Goal: Task Accomplishment & Management: Use online tool/utility

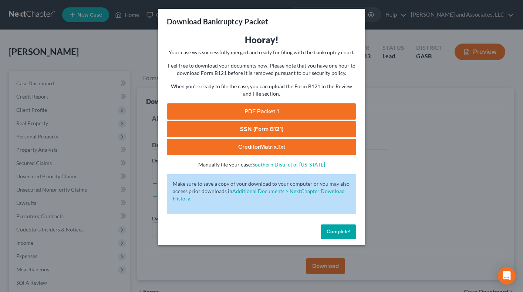
click at [346, 233] on span "Complete!" at bounding box center [338, 232] width 24 height 6
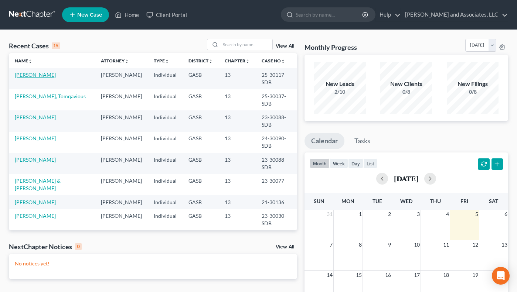
click at [34, 73] on link "[PERSON_NAME]" at bounding box center [35, 75] width 41 height 6
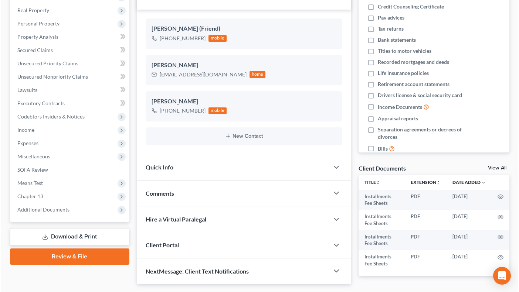
scroll to position [137, 0]
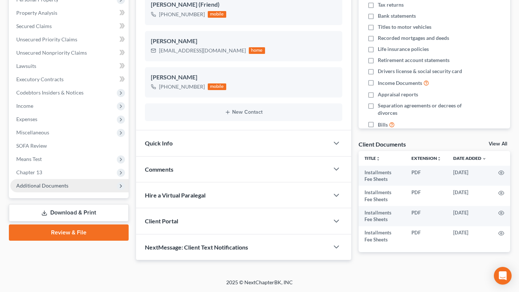
click at [52, 186] on span "Additional Documents" at bounding box center [42, 186] width 52 height 6
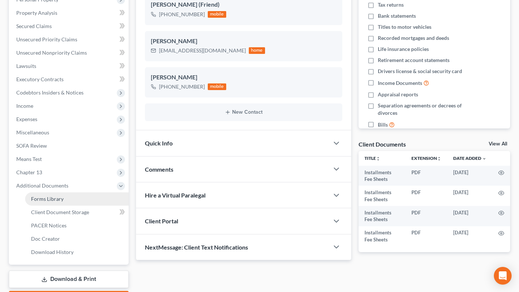
click at [52, 196] on span "Forms Library" at bounding box center [47, 199] width 33 height 6
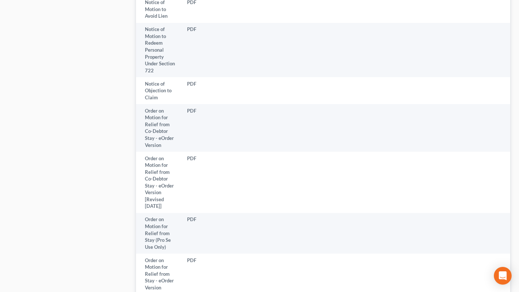
scroll to position [1578, 0]
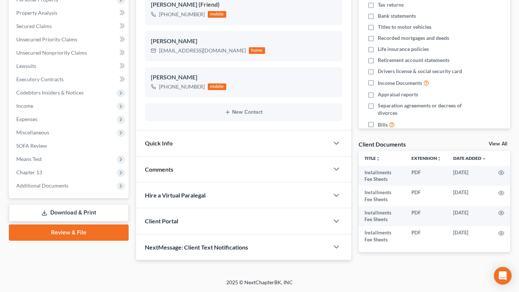
scroll to position [137, 0]
click at [34, 184] on span "Additional Documents" at bounding box center [42, 186] width 52 height 6
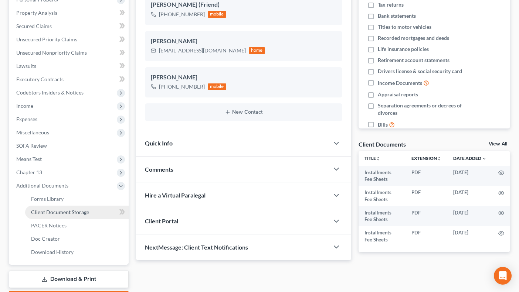
click at [58, 212] on span "Client Document Storage" at bounding box center [60, 212] width 58 height 6
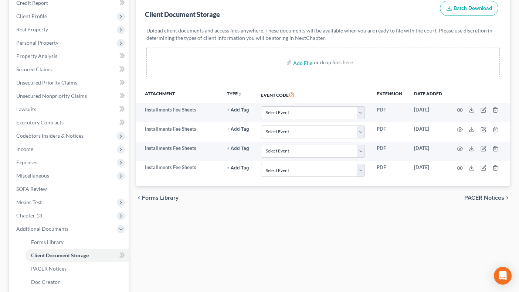
scroll to position [87, 0]
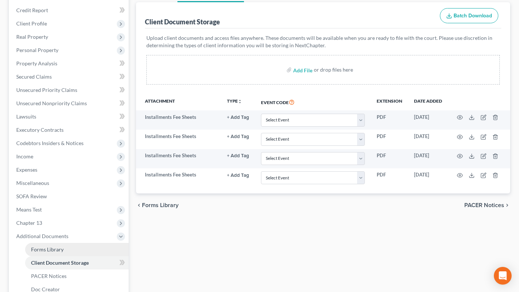
click at [46, 247] on span "Forms Library" at bounding box center [47, 250] width 33 height 6
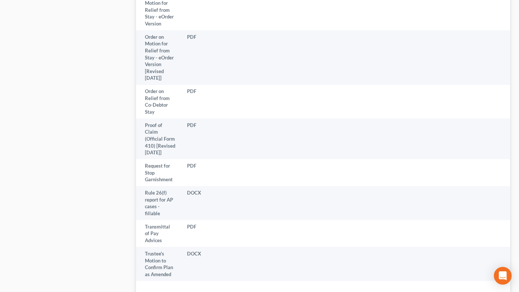
scroll to position [2026, 0]
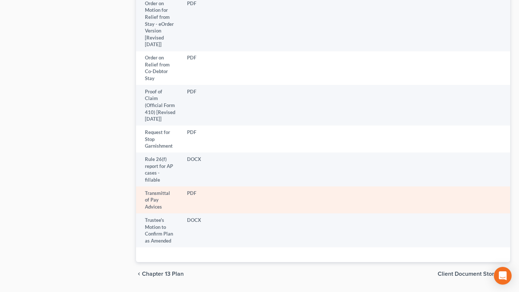
click at [157, 187] on td "Transmittal of Pay Advices" at bounding box center [158, 200] width 45 height 27
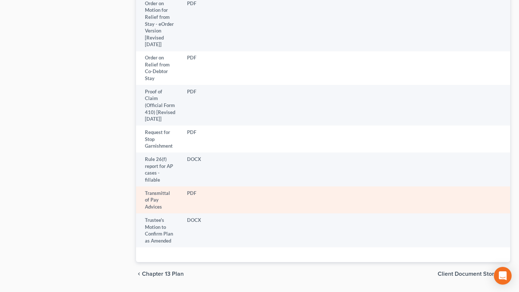
click at [169, 187] on td "Transmittal of Pay Advices" at bounding box center [158, 200] width 45 height 27
click at [509, 187] on td at bounding box center [509, 200] width 48 height 27
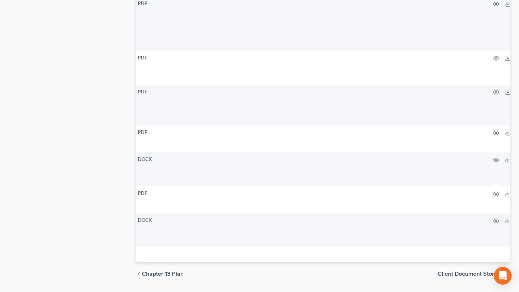
scroll to position [0, 60]
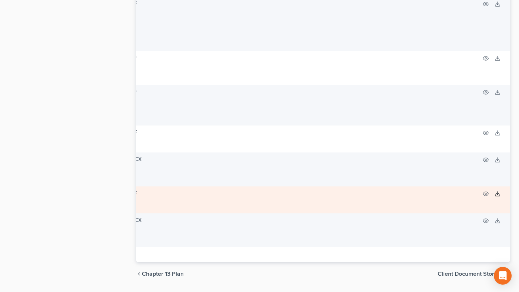
click at [495, 191] on icon at bounding box center [498, 194] width 6 height 6
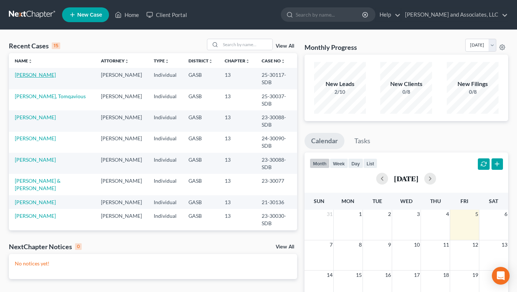
click at [34, 73] on link "[PERSON_NAME]" at bounding box center [35, 75] width 41 height 6
click at [35, 74] on link "[PERSON_NAME]" at bounding box center [35, 75] width 41 height 6
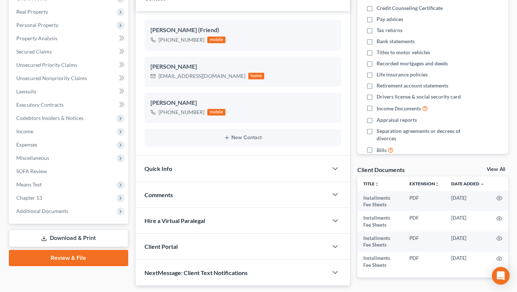
scroll to position [137, 0]
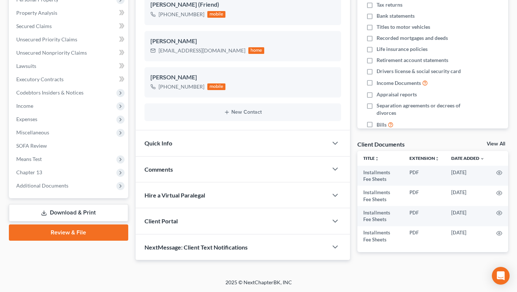
click at [62, 213] on link "Download & Print" at bounding box center [68, 212] width 119 height 17
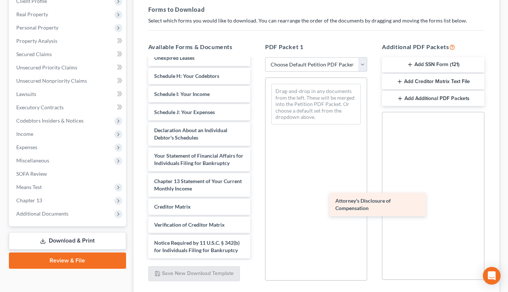
scroll to position [242, 0]
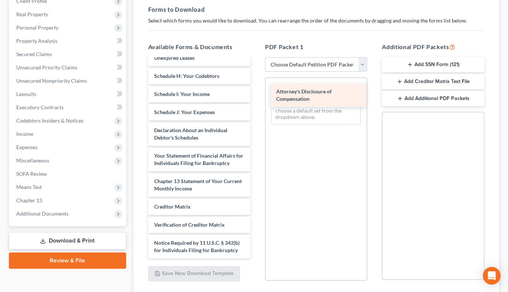
drag, startPoint x: 165, startPoint y: 254, endPoint x: 287, endPoint y: 95, distance: 200.4
click at [256, 95] on div "Attorney's Disclosure of Compensation Installments Fee Sheets Installments Fee …" at bounding box center [199, 45] width 114 height 427
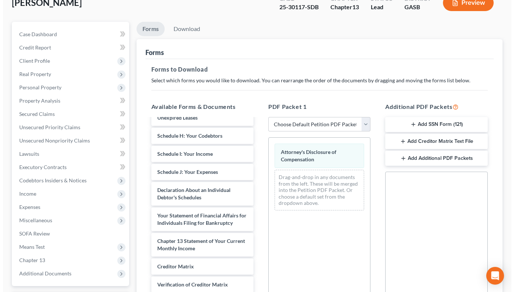
scroll to position [0, 0]
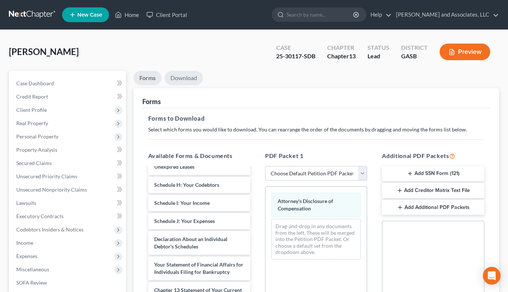
click at [188, 77] on link "Download" at bounding box center [184, 78] width 38 height 14
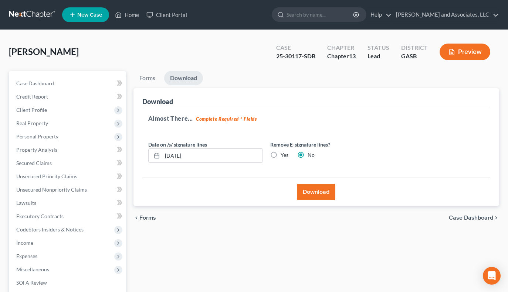
click at [315, 186] on button "Download" at bounding box center [316, 192] width 38 height 16
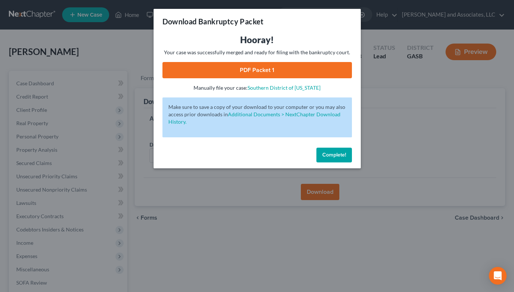
click at [301, 67] on link "PDF Packet 1" at bounding box center [256, 70] width 189 height 16
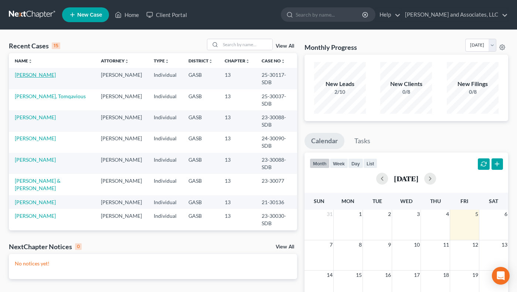
click at [28, 76] on link "[PERSON_NAME]" at bounding box center [35, 75] width 41 height 6
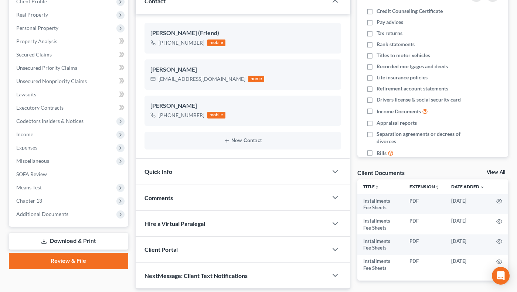
scroll to position [137, 0]
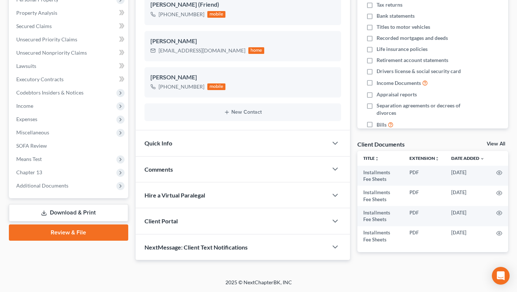
click at [67, 214] on link "Download & Print" at bounding box center [68, 212] width 119 height 17
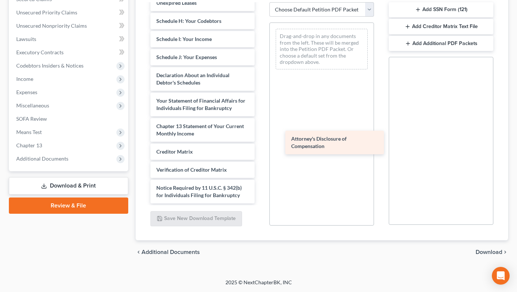
scroll to position [235, 0]
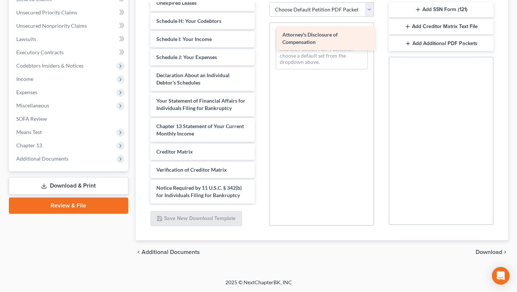
drag, startPoint x: 179, startPoint y: 192, endPoint x: 305, endPoint y: 38, distance: 198.6
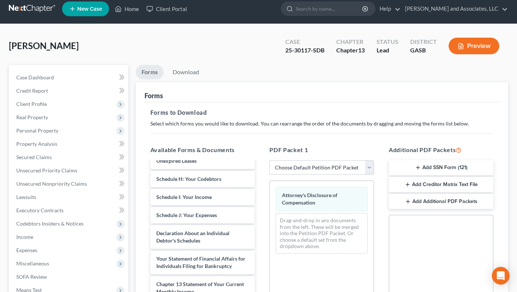
scroll to position [0, 0]
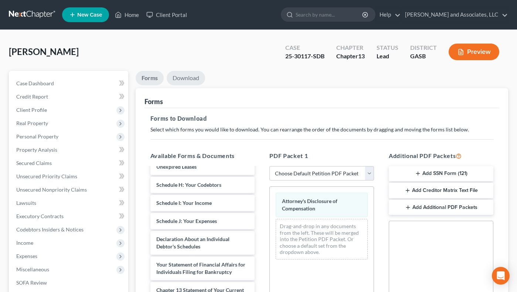
click at [183, 74] on link "Download" at bounding box center [186, 78] width 38 height 14
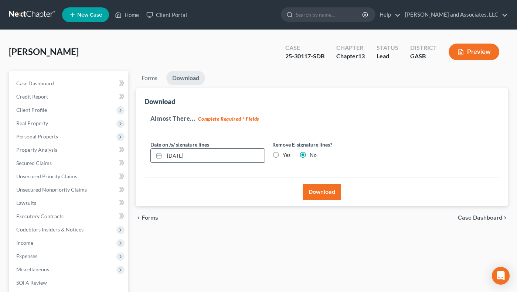
drag, startPoint x: 180, startPoint y: 156, endPoint x: 189, endPoint y: 160, distance: 9.6
click at [181, 157] on input "[DATE]" at bounding box center [215, 156] width 100 height 14
type input "09/08/2025"
click at [329, 193] on button "Download" at bounding box center [322, 192] width 38 height 16
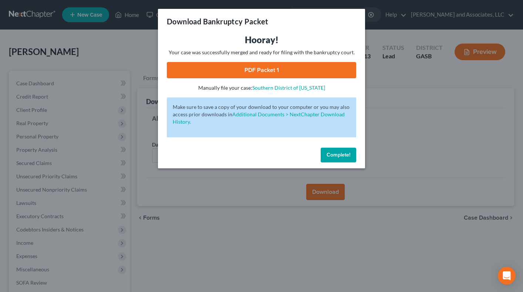
click at [298, 67] on link "PDF Packet 1" at bounding box center [261, 70] width 189 height 16
click at [347, 153] on span "Complete!" at bounding box center [338, 155] width 24 height 6
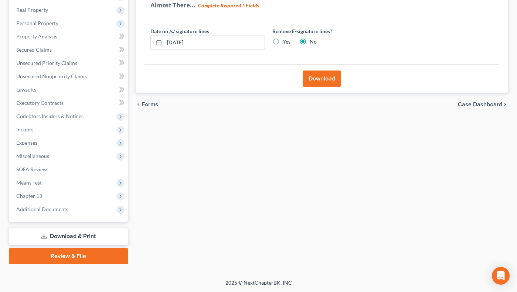
scroll to position [114, 0]
click at [77, 237] on link "Download & Print" at bounding box center [68, 236] width 119 height 17
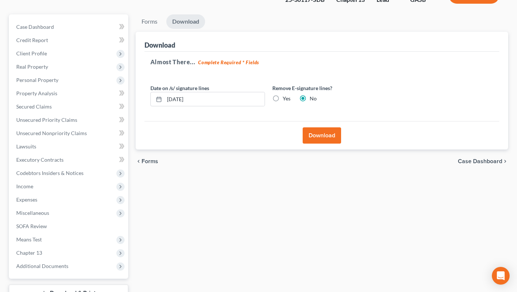
scroll to position [0, 0]
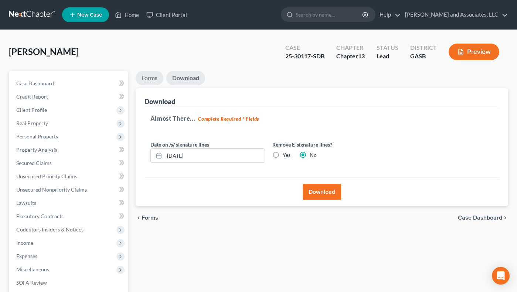
click at [145, 78] on link "Forms" at bounding box center [150, 78] width 28 height 14
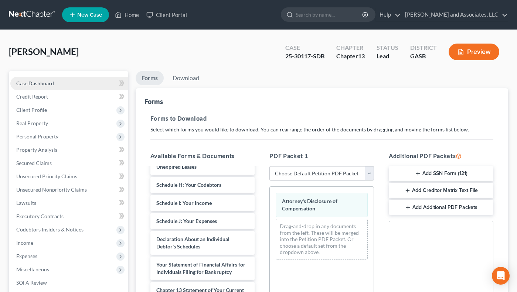
click at [64, 85] on link "Case Dashboard" at bounding box center [69, 83] width 118 height 13
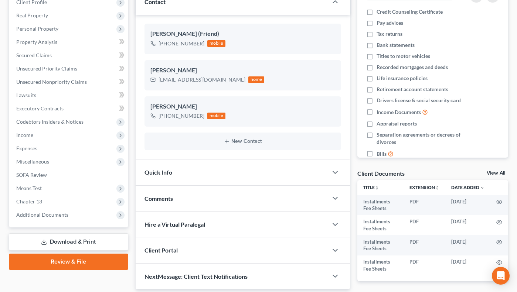
scroll to position [137, 0]
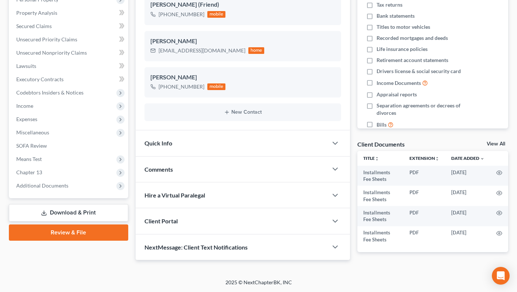
click at [61, 210] on link "Download & Print" at bounding box center [68, 212] width 119 height 17
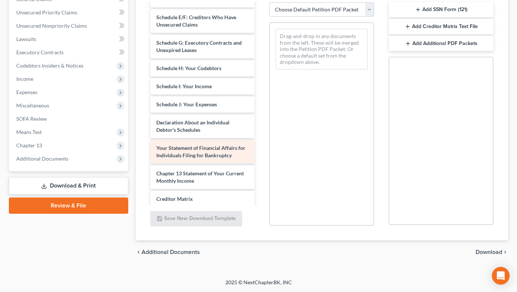
scroll to position [182, 0]
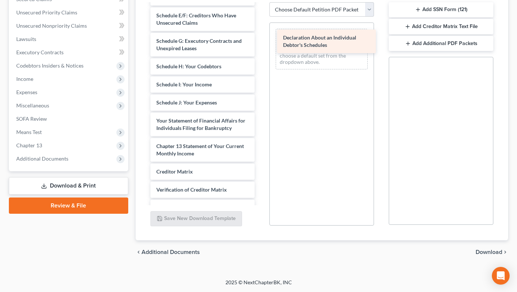
drag, startPoint x: 182, startPoint y: 132, endPoint x: 309, endPoint y: 41, distance: 155.8
click at [261, 41] on div "Declaration About an Individual Debtor's Schedules Installments Fee Sheets Inst…" at bounding box center [203, 32] width 116 height 420
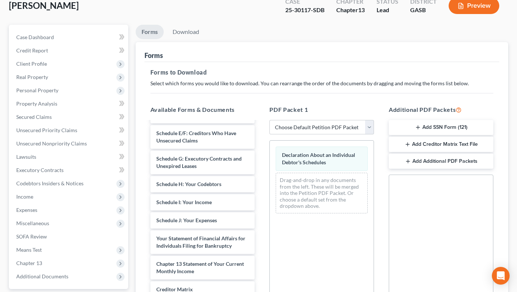
scroll to position [0, 0]
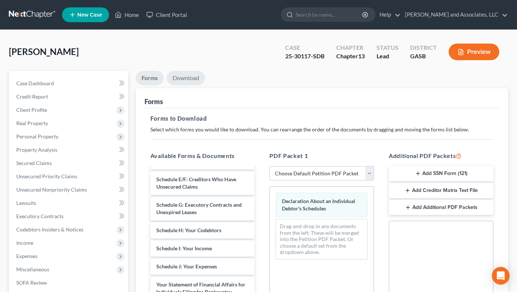
click at [191, 79] on link "Download" at bounding box center [186, 78] width 38 height 14
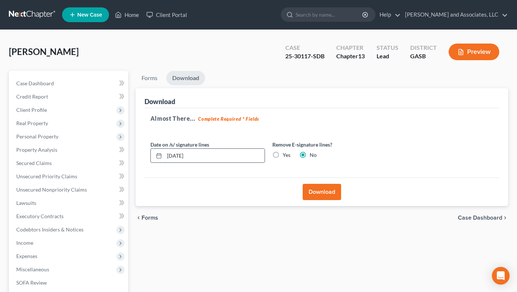
click at [181, 157] on input "[DATE]" at bounding box center [215, 156] width 100 height 14
type input "09/08/2025"
click at [316, 191] on button "Download" at bounding box center [322, 192] width 38 height 16
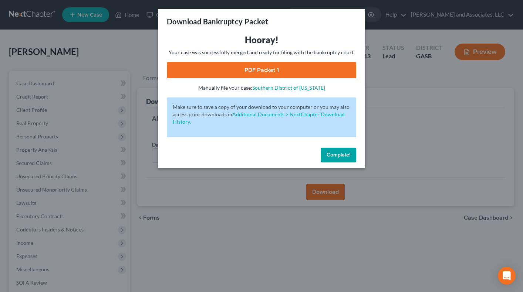
click at [308, 69] on link "PDF Packet 1" at bounding box center [261, 70] width 189 height 16
click at [347, 155] on span "Complete!" at bounding box center [338, 155] width 24 height 6
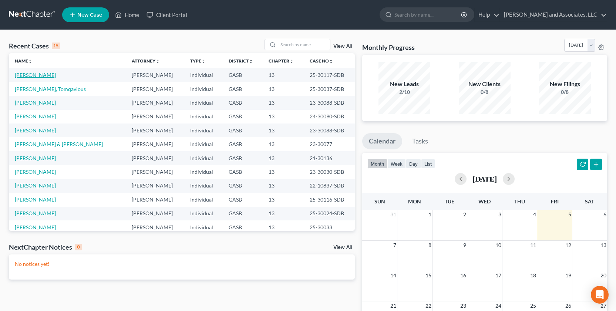
click at [37, 75] on link "[PERSON_NAME]" at bounding box center [35, 75] width 41 height 6
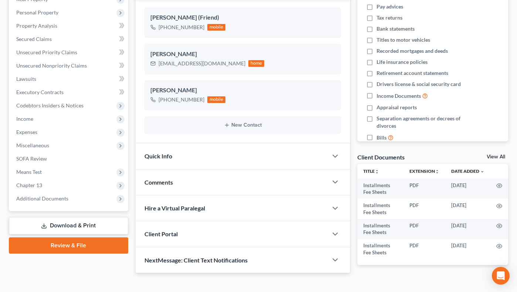
scroll to position [125, 0]
click at [31, 186] on span "Chapter 13" at bounding box center [29, 185] width 26 height 6
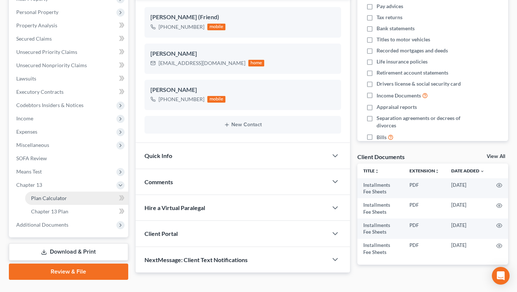
click at [38, 199] on span "Plan Calculator" at bounding box center [49, 198] width 36 height 6
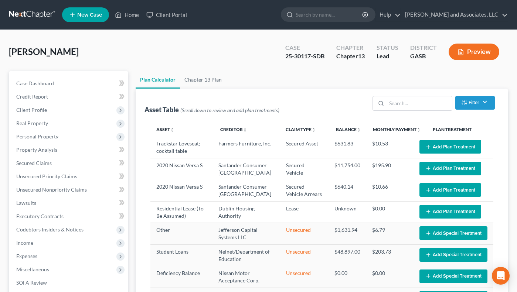
select select "59"
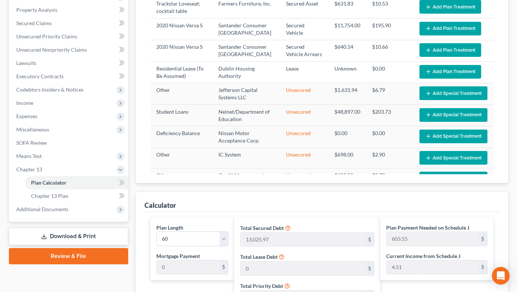
scroll to position [193, 0]
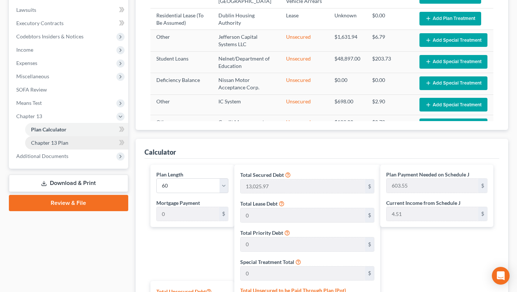
click at [41, 140] on span "Chapter 13 Plan" at bounding box center [49, 143] width 37 height 6
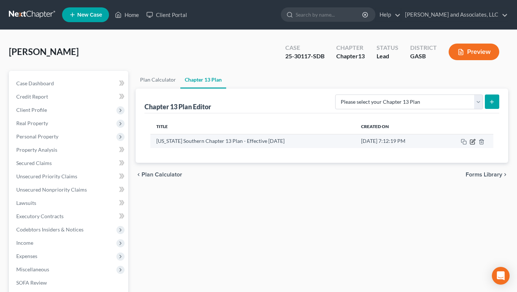
click at [472, 141] on icon "button" at bounding box center [473, 142] width 6 height 6
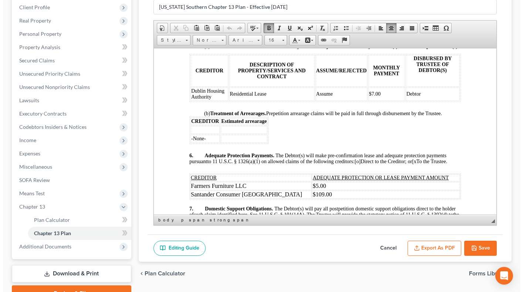
scroll to position [979, 0]
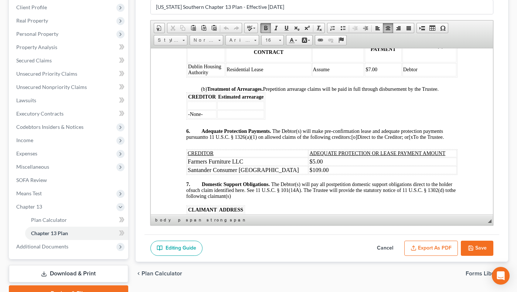
drag, startPoint x: 490, startPoint y: 67, endPoint x: 650, endPoint y: 204, distance: 211.0
click at [443, 245] on button "Export as PDF" at bounding box center [431, 249] width 54 height 16
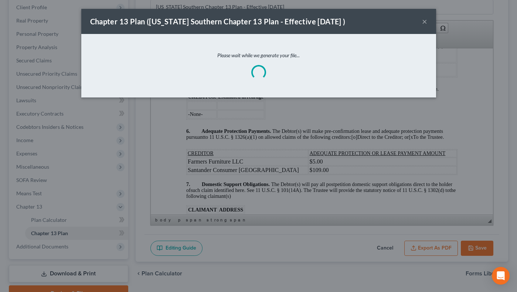
scroll to position [973, 0]
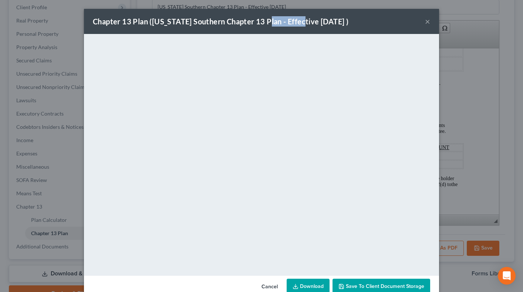
drag, startPoint x: 301, startPoint y: 11, endPoint x: 265, endPoint y: 1, distance: 38.0
click at [265, 1] on div "Chapter 13 Plan ([US_STATE] Southern Chapter 13 Plan - Effective [DATE] ) × <ob…" at bounding box center [261, 146] width 523 height 292
click at [420, 20] on div "Chapter 13 Plan ([US_STATE] Southern Chapter 13 Plan - Effective [DATE] ) ×" at bounding box center [261, 21] width 355 height 25
click at [425, 21] on button "×" at bounding box center [427, 21] width 5 height 9
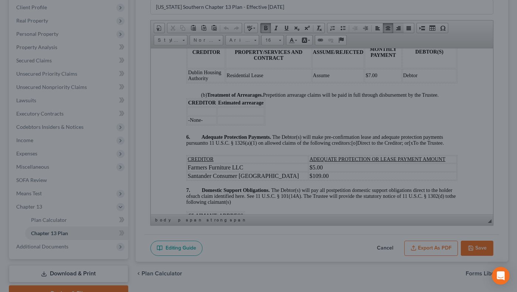
scroll to position [979, 0]
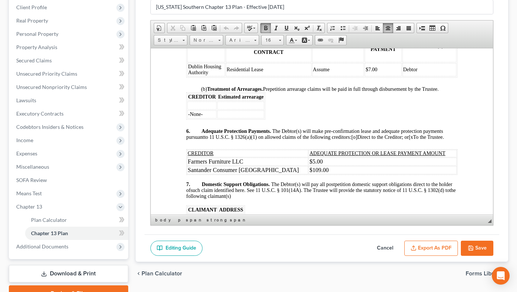
click at [482, 250] on button "Save" at bounding box center [477, 249] width 33 height 16
